Goal: Communication & Community: Answer question/provide support

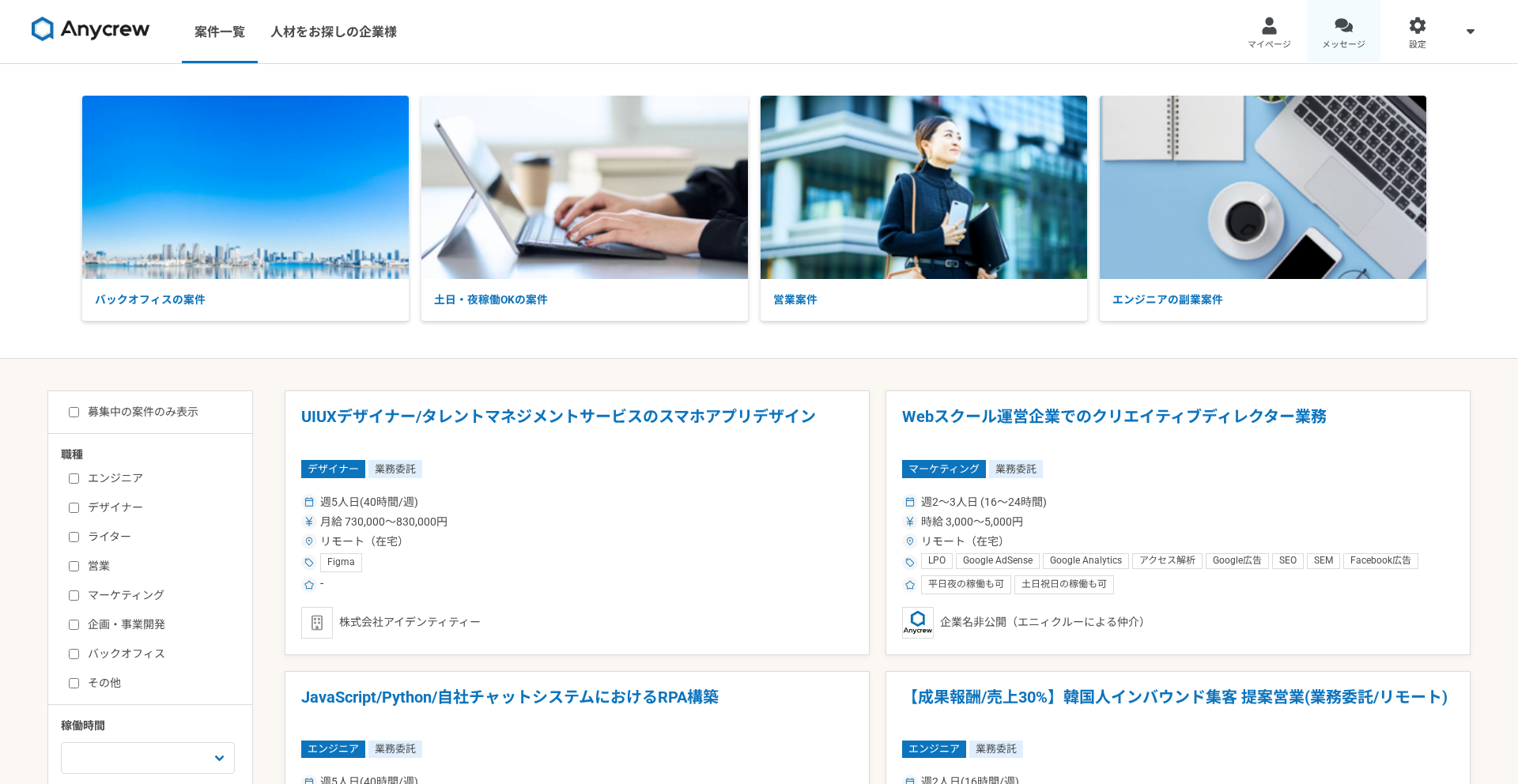
click at [1360, 25] on link "メッセージ" at bounding box center [1344, 32] width 74 height 63
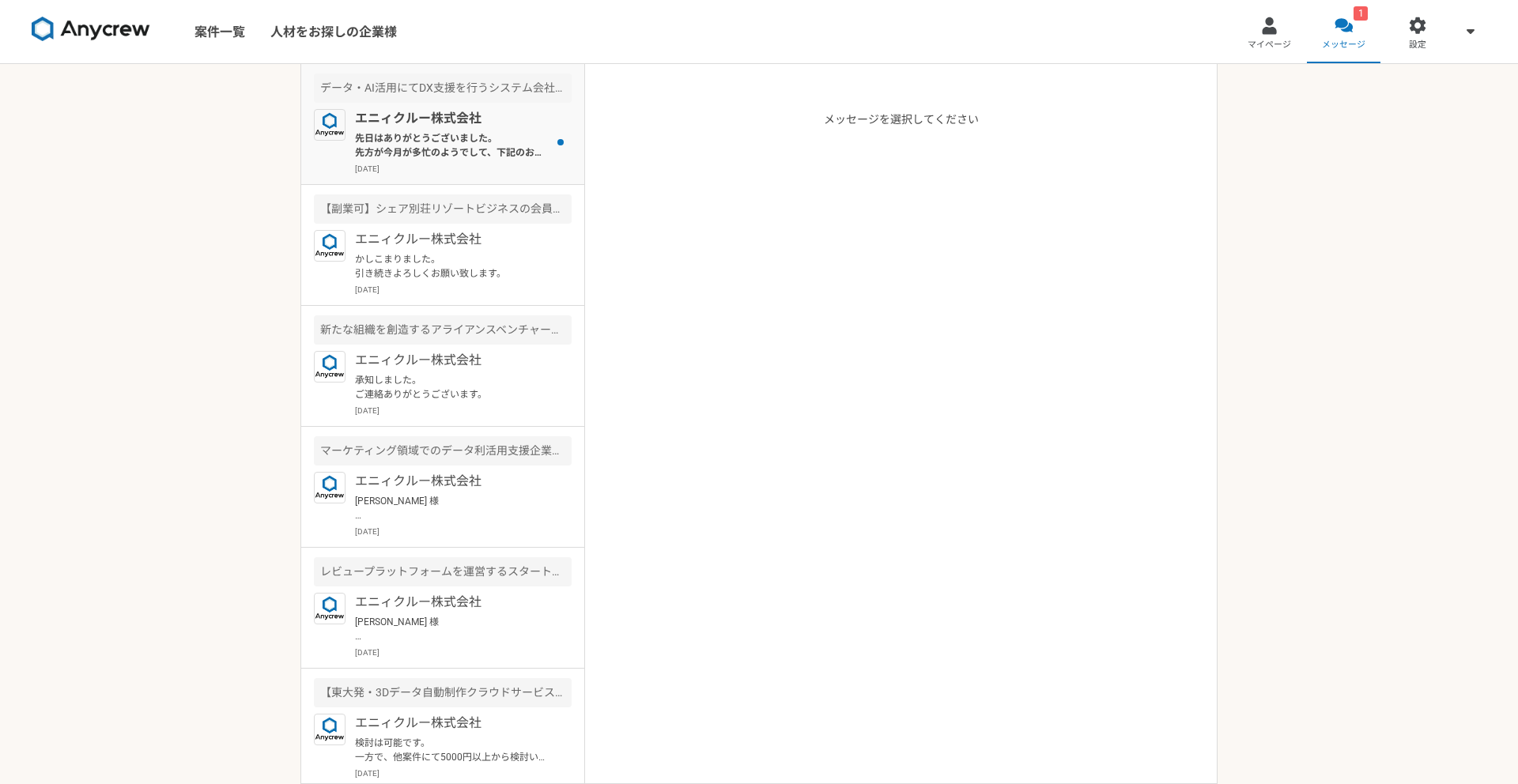
click at [455, 146] on p "先日はありがとうございました。 先方が今月が多忙のようでして、下記のお時間でいかがでしょうか？とお話しありました。 ・[DATE] ([DATE])⋅18:0…" at bounding box center [453, 145] width 196 height 28
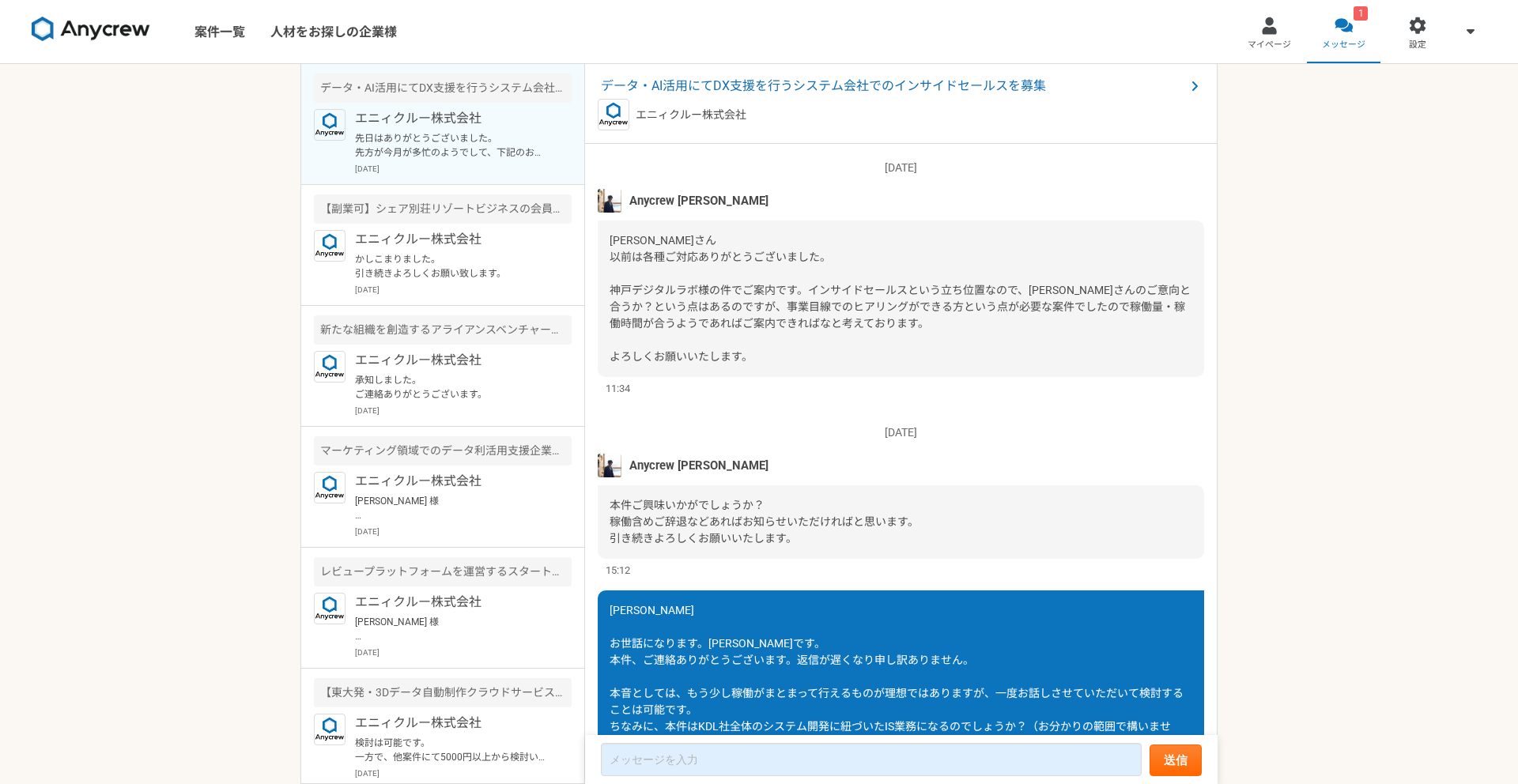
scroll to position [1583, 0]
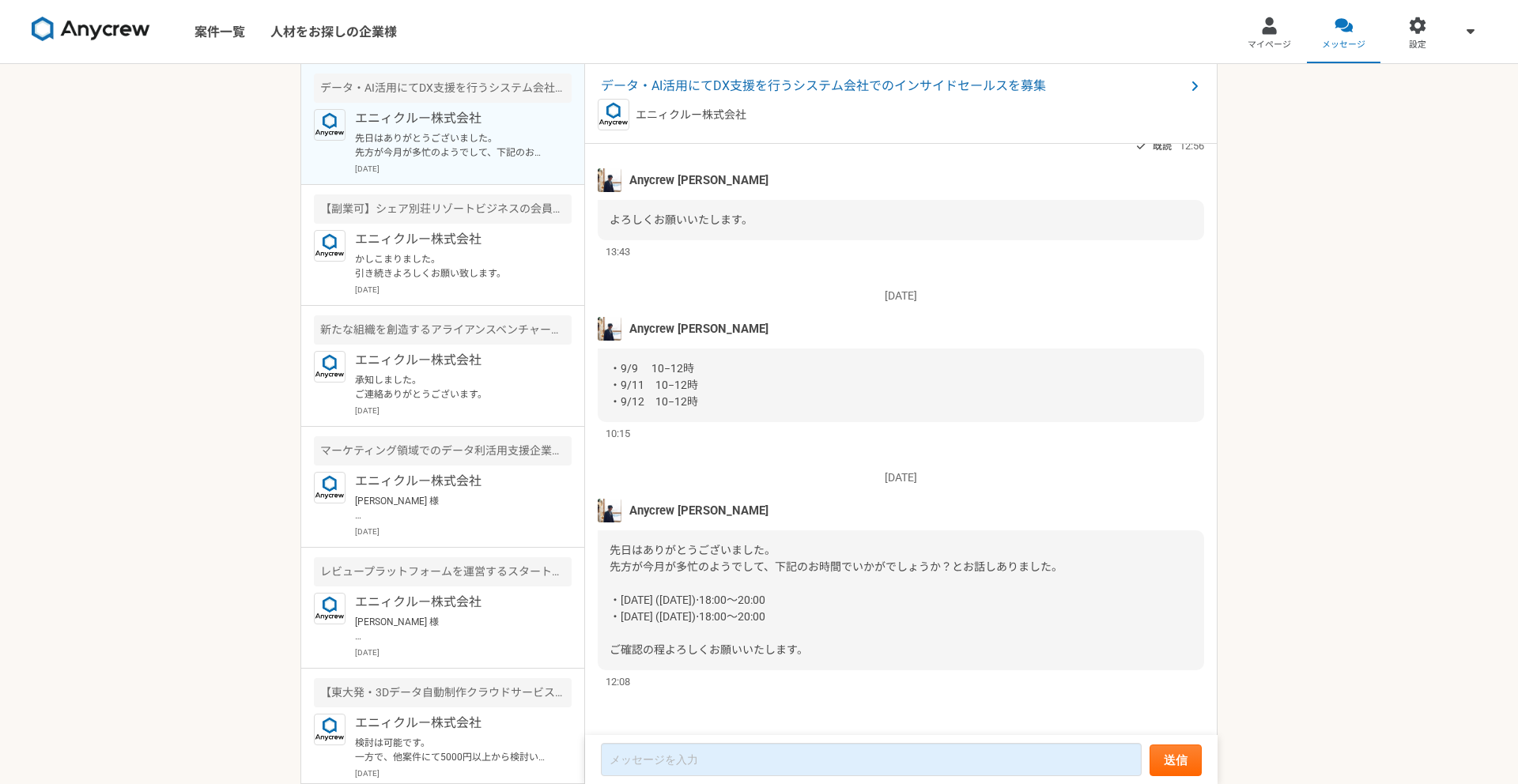
click at [818, 601] on div "先日はありがとうございました。 先方が今月が多忙のようでして、下記のお時間でいかがでしょうか？とお話しありました。 ・[DATE] ([DATE])⋅18:0…" at bounding box center [901, 600] width 606 height 140
click at [820, 588] on div "先日はありがとうございました。 先方が今月が多忙のようでして、下記のお時間でいかがでしょうか？とお話しありました。 ・[DATE] ([DATE])⋅18:0…" at bounding box center [901, 600] width 606 height 140
drag, startPoint x: 608, startPoint y: 599, endPoint x: 814, endPoint y: 596, distance: 206.0
click at [814, 596] on div "先日はありがとうございました。 先方が今月が多忙のようでして、下記のお時間でいかがでしょうか？とお話しありました。 ・[DATE] ([DATE])⋅18:0…" at bounding box center [901, 600] width 606 height 140
copy span "・[DATE] ([DATE])⋅18:00～20:00"
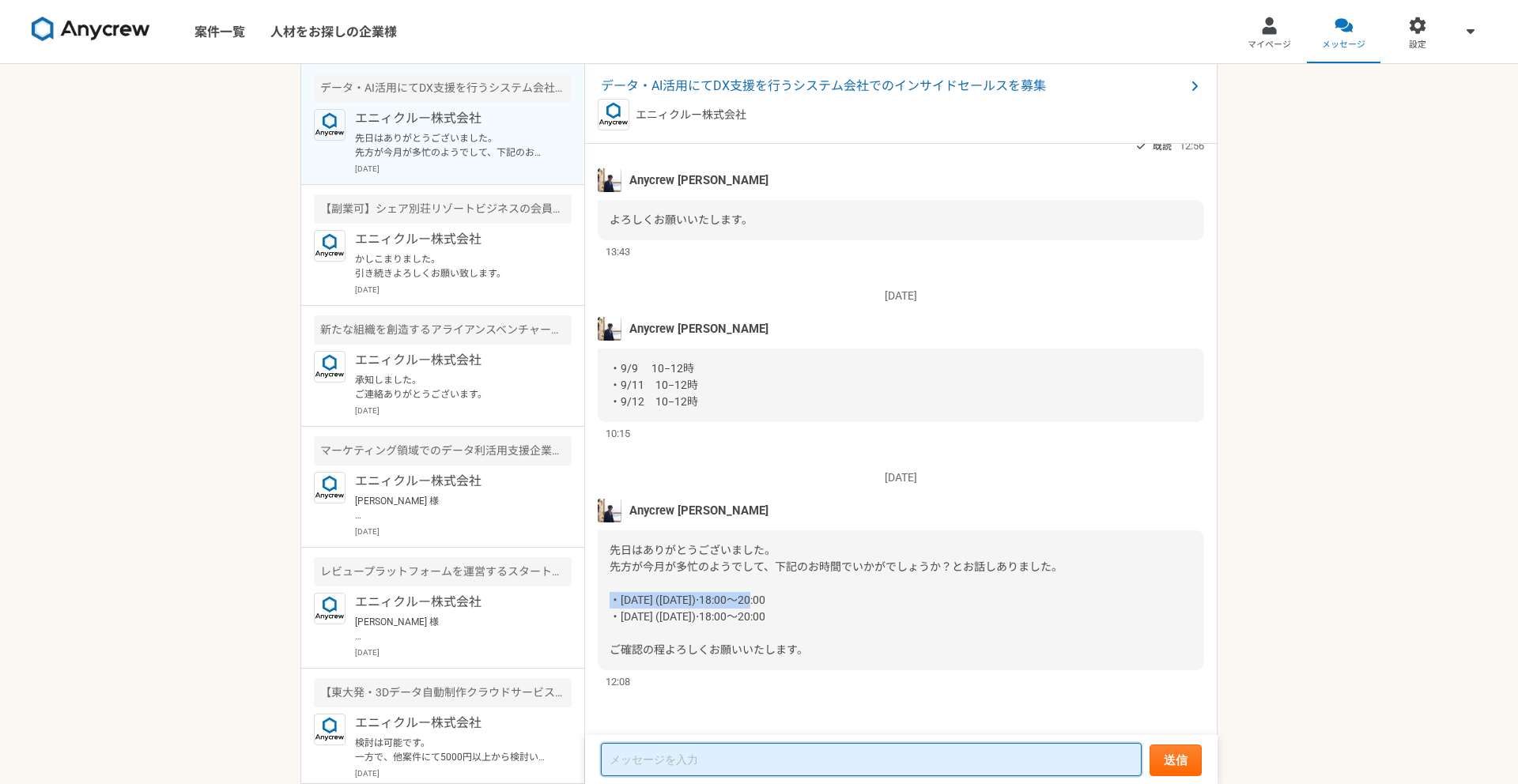
click at [679, 770] on textarea at bounding box center [871, 759] width 541 height 33
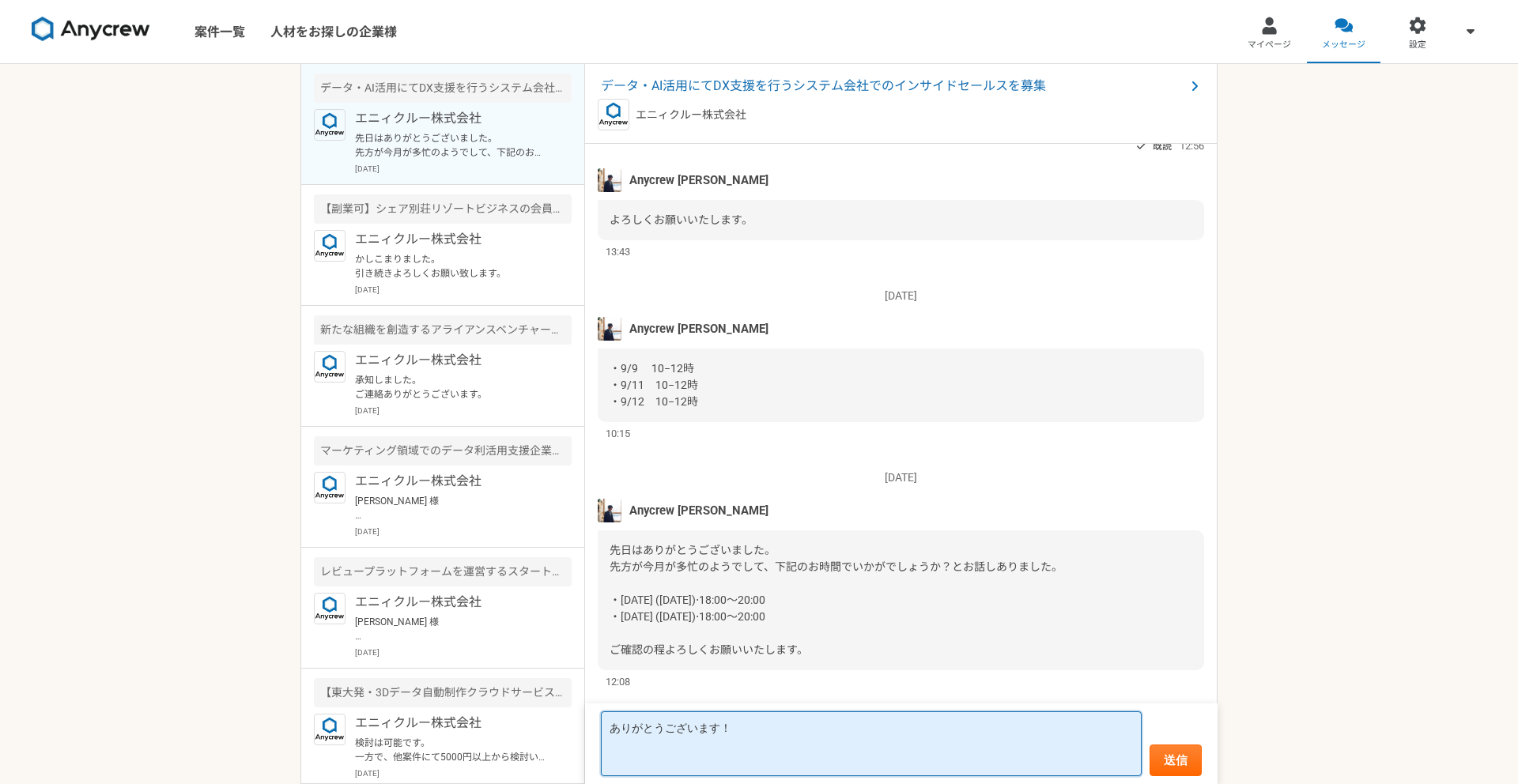
paste textarea "・[DATE] ([DATE])⋅18:00～20:00"
click at [652, 760] on textarea "ありがとうございます！ 以下でお願いします！ ・[DATE] ([DATE])⋅19:00～20:00" at bounding box center [871, 736] width 541 height 82
click at [776, 726] on textarea "ありがとうございます！ 以下でお願いします！ ・[DATE] ([DATE])⋅19:00～20:00" at bounding box center [871, 736] width 541 height 82
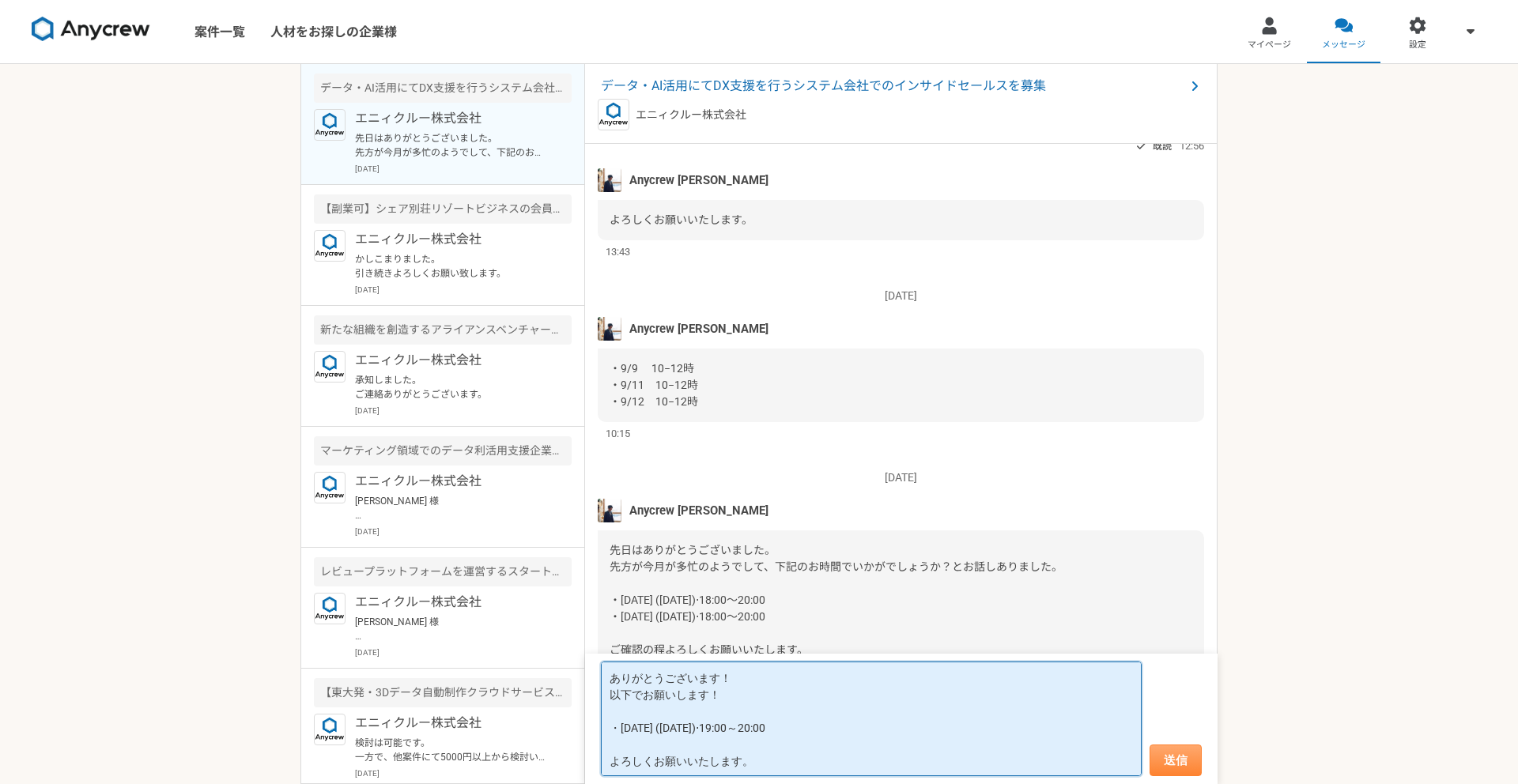
type textarea "ありがとうございます！ 以下でお願いします！ ・[DATE] ([DATE])⋅19:00～20:00 よろしくお願いいたします。"
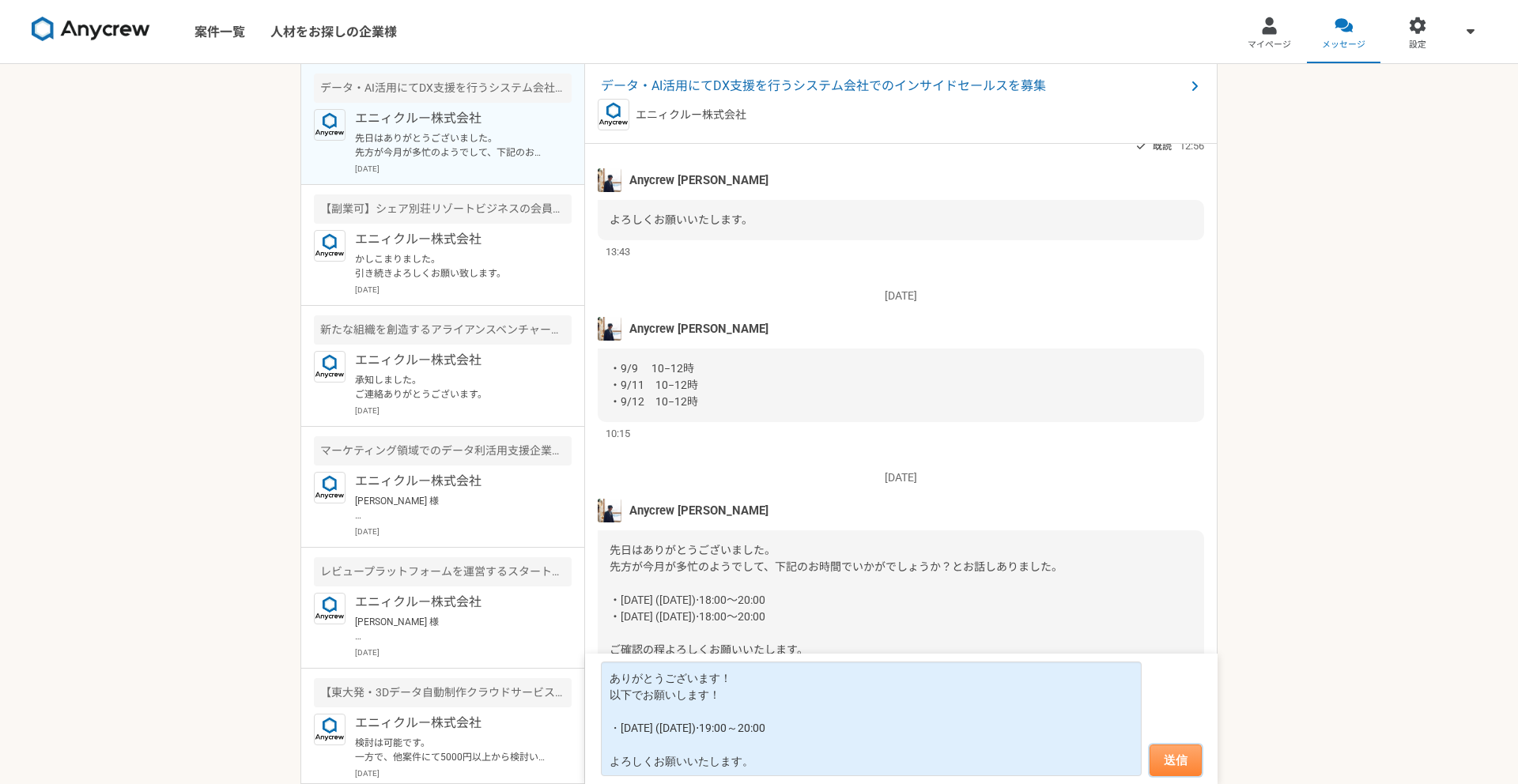
click at [1177, 762] on button "送信" at bounding box center [1175, 760] width 53 height 32
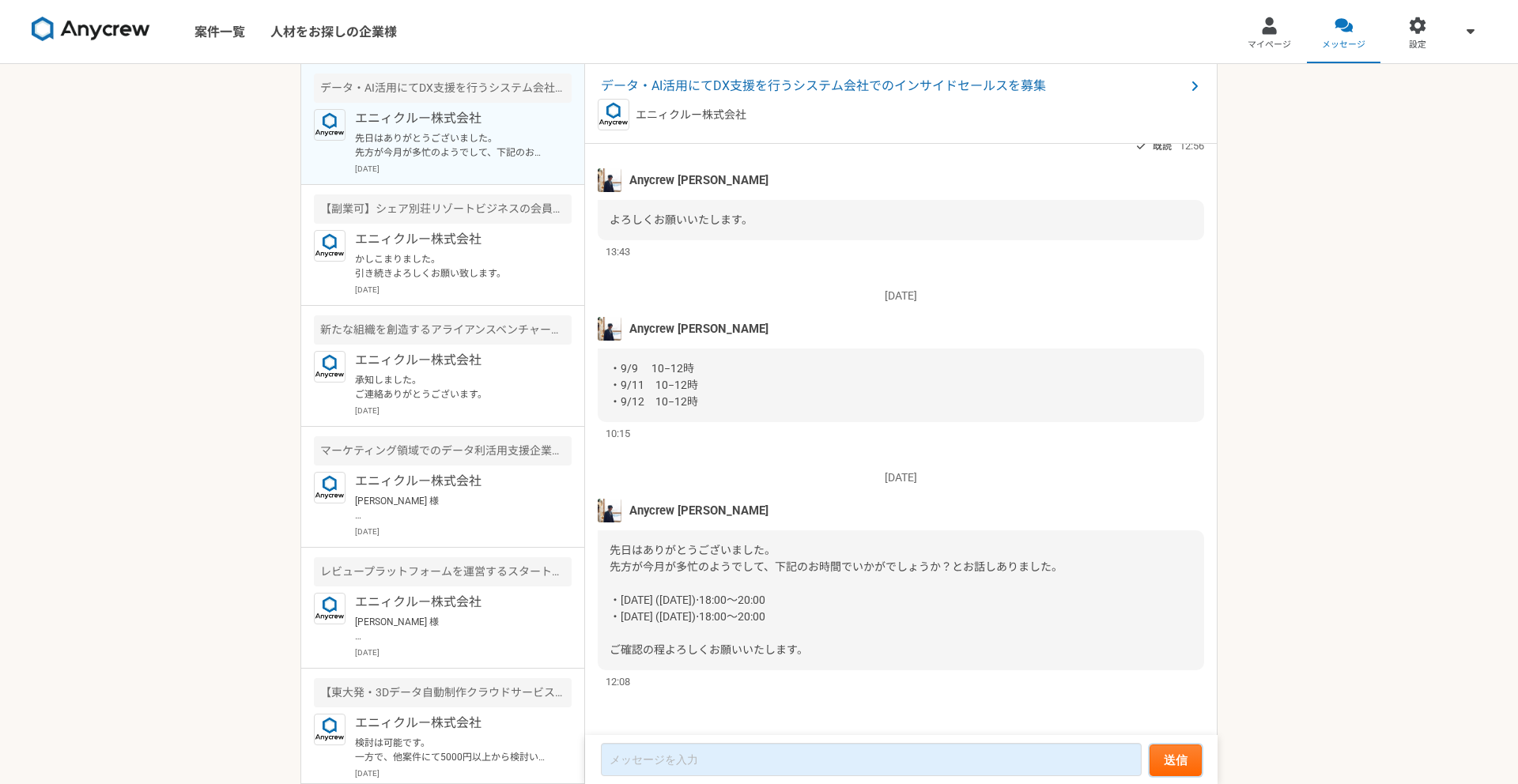
scroll to position [1473, 0]
